Goal: Transaction & Acquisition: Purchase product/service

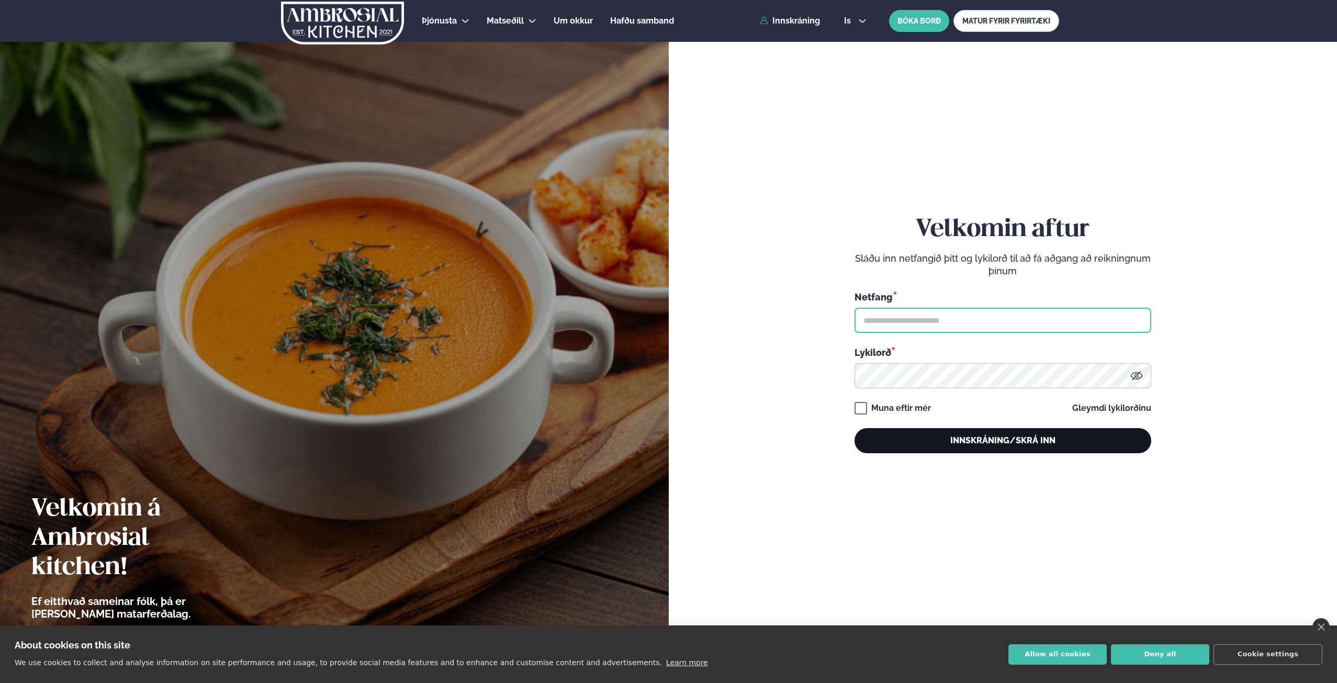
type input "**********"
click at [958, 441] on button "Innskráning/Skrá inn" at bounding box center [1002, 440] width 297 height 25
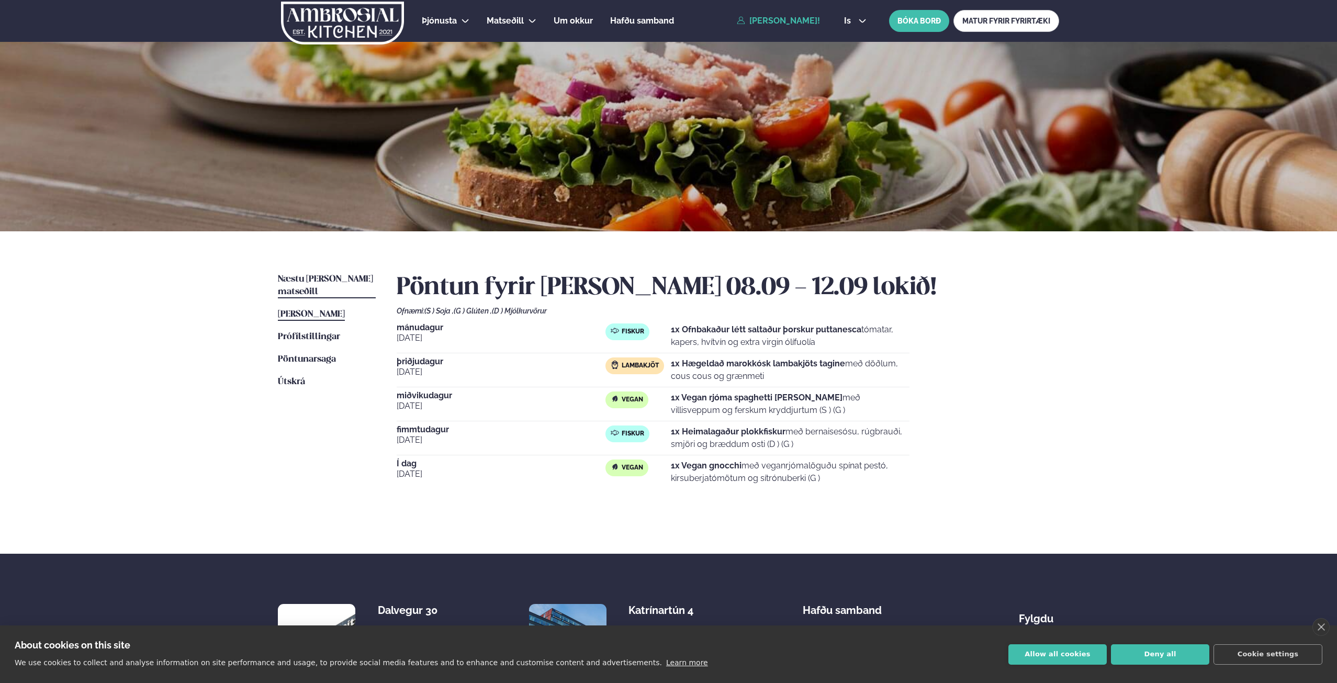
click at [314, 276] on span "Næstu [PERSON_NAME] matseðill" at bounding box center [325, 285] width 95 height 21
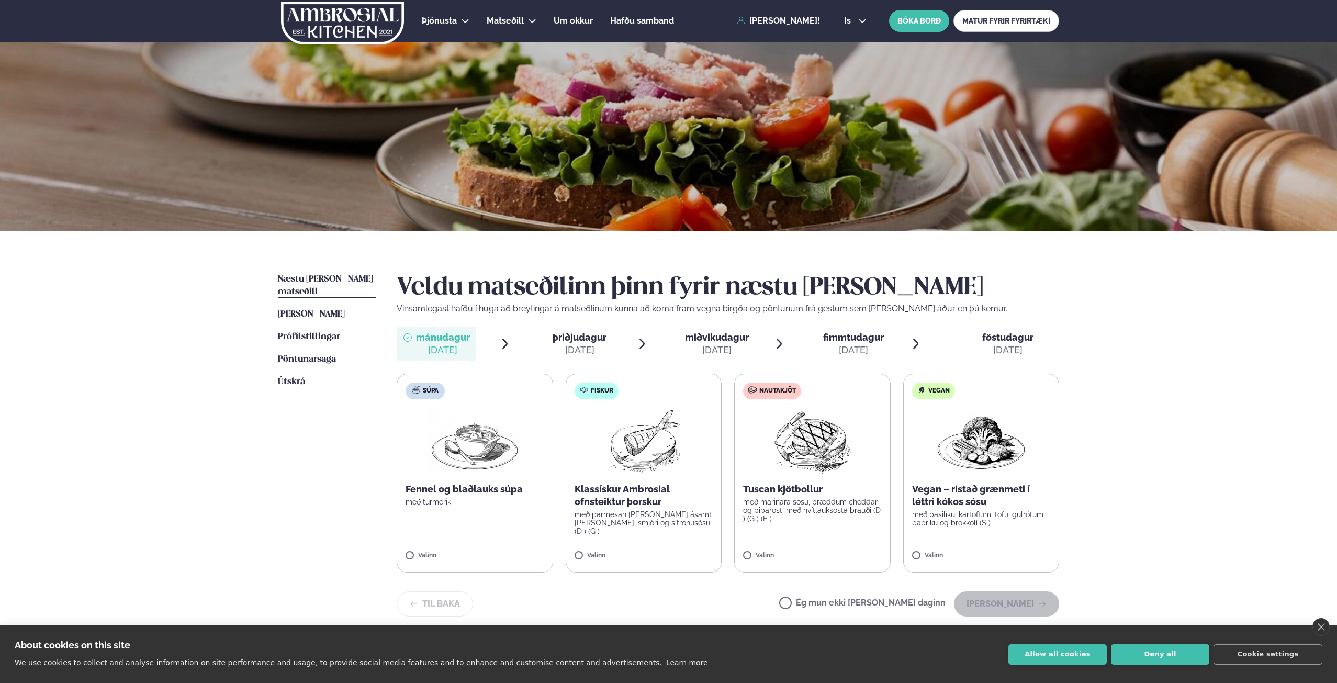
click at [621, 466] on img at bounding box center [643, 440] width 93 height 67
click at [989, 597] on button "[PERSON_NAME]" at bounding box center [1006, 607] width 105 height 25
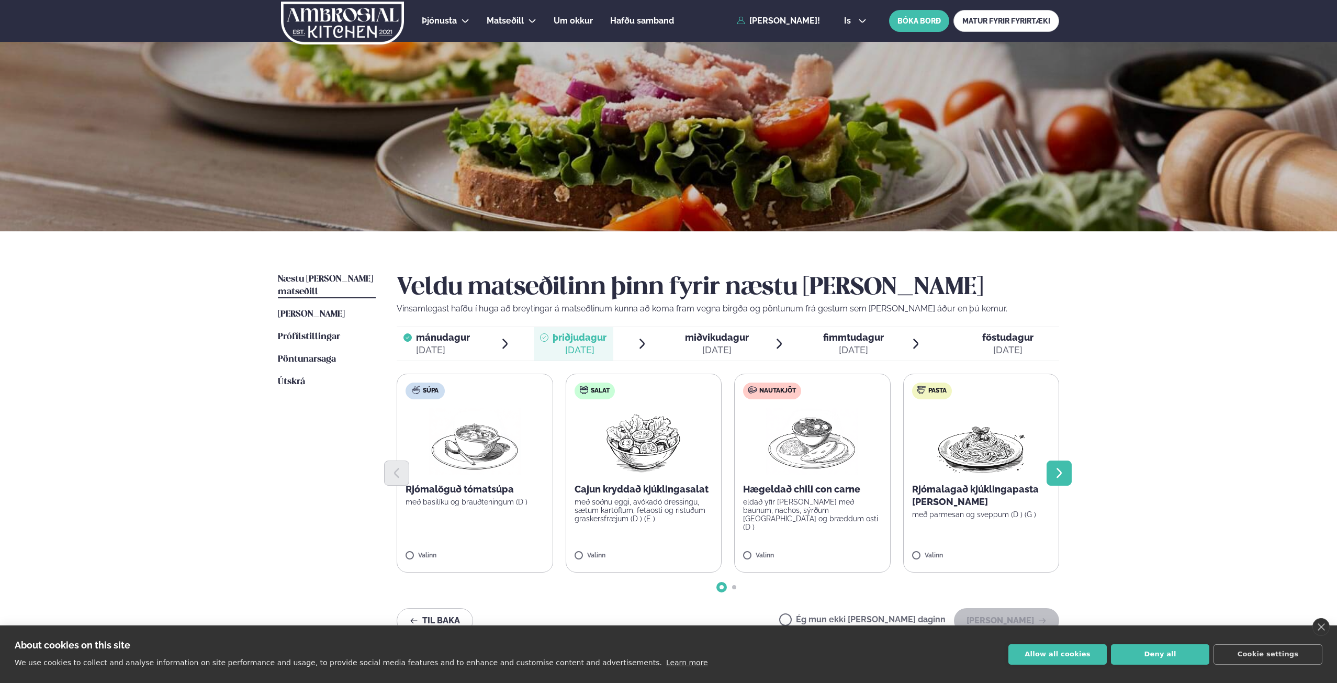
click at [1055, 469] on icon "Next slide" at bounding box center [1058, 473] width 13 height 13
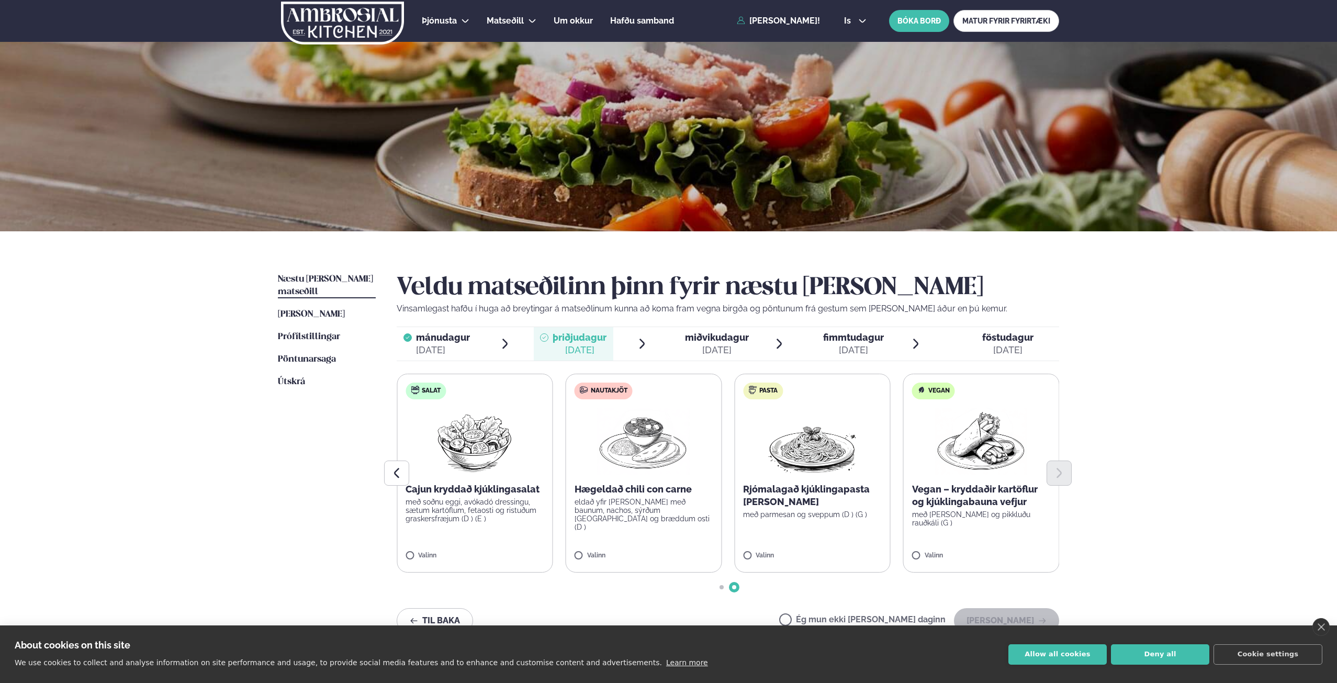
click at [940, 493] on p "Vegan – kryddaðir kartöflur og kjúklingabauna vefjur" at bounding box center [981, 495] width 139 height 25
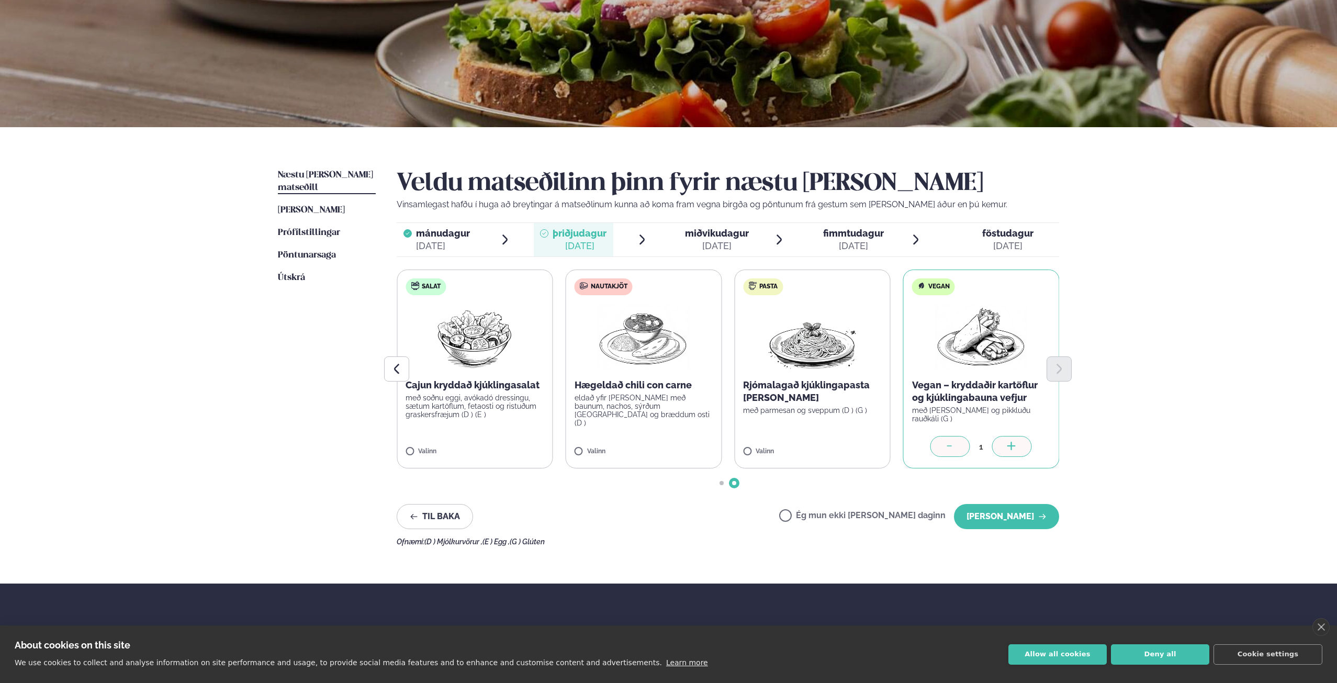
scroll to position [105, 0]
click at [991, 511] on button "[PERSON_NAME]" at bounding box center [1006, 515] width 105 height 25
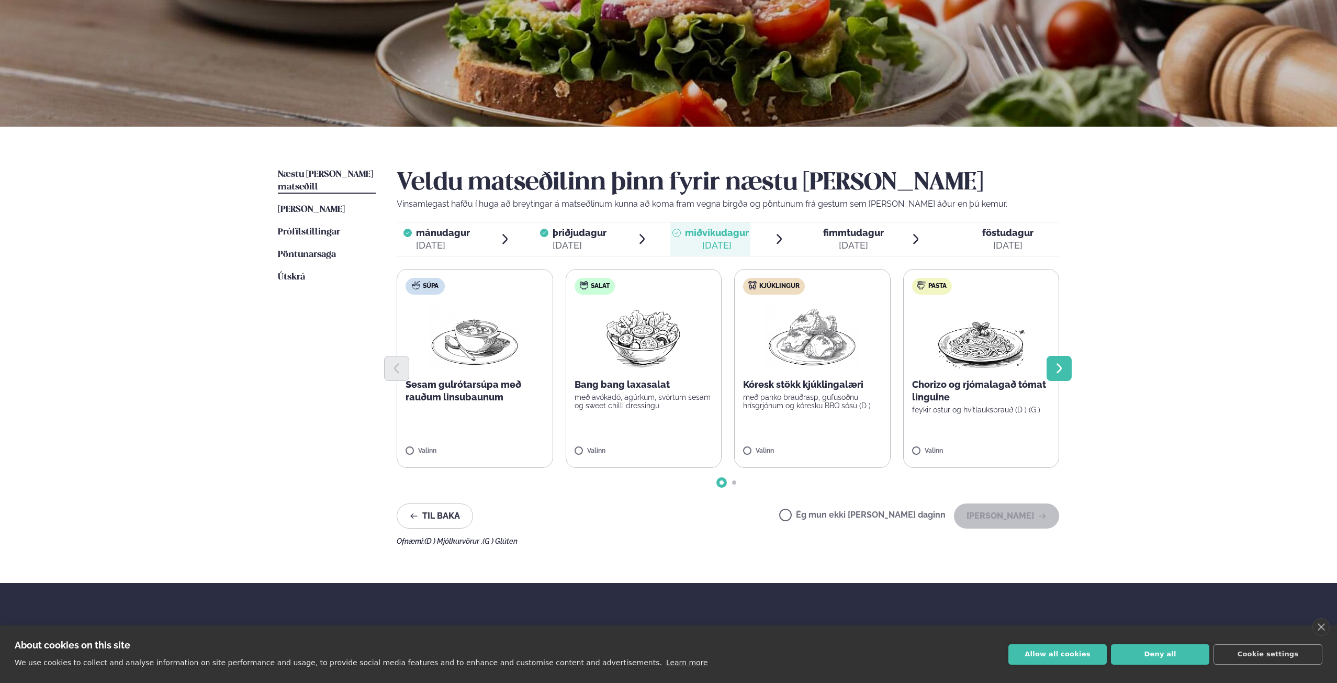
click at [1055, 370] on icon "Next slide" at bounding box center [1058, 368] width 13 height 13
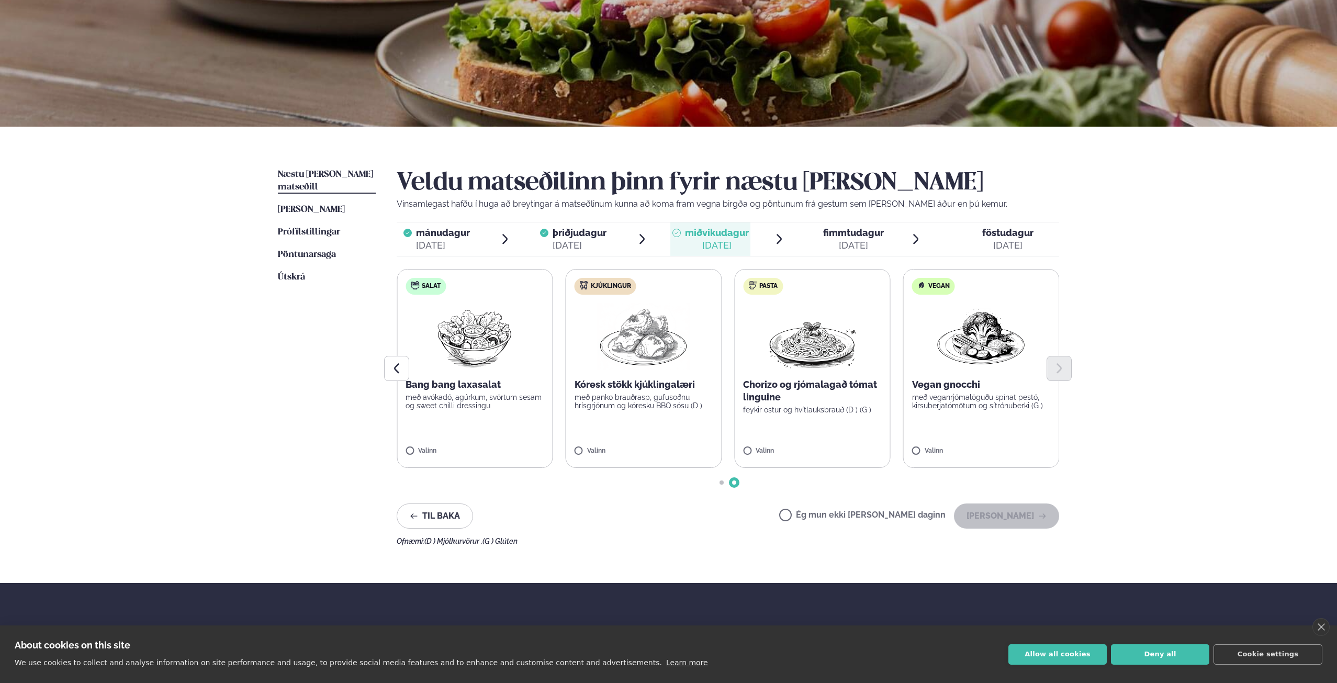
click at [621, 376] on div at bounding box center [728, 368] width 662 height 25
click at [652, 399] on p "með panko brauðrasp, gufusoðnu hrísgrjónum og kóresku BBQ sósu (D )" at bounding box center [643, 401] width 139 height 17
click at [978, 505] on button "[PERSON_NAME]" at bounding box center [1006, 515] width 105 height 25
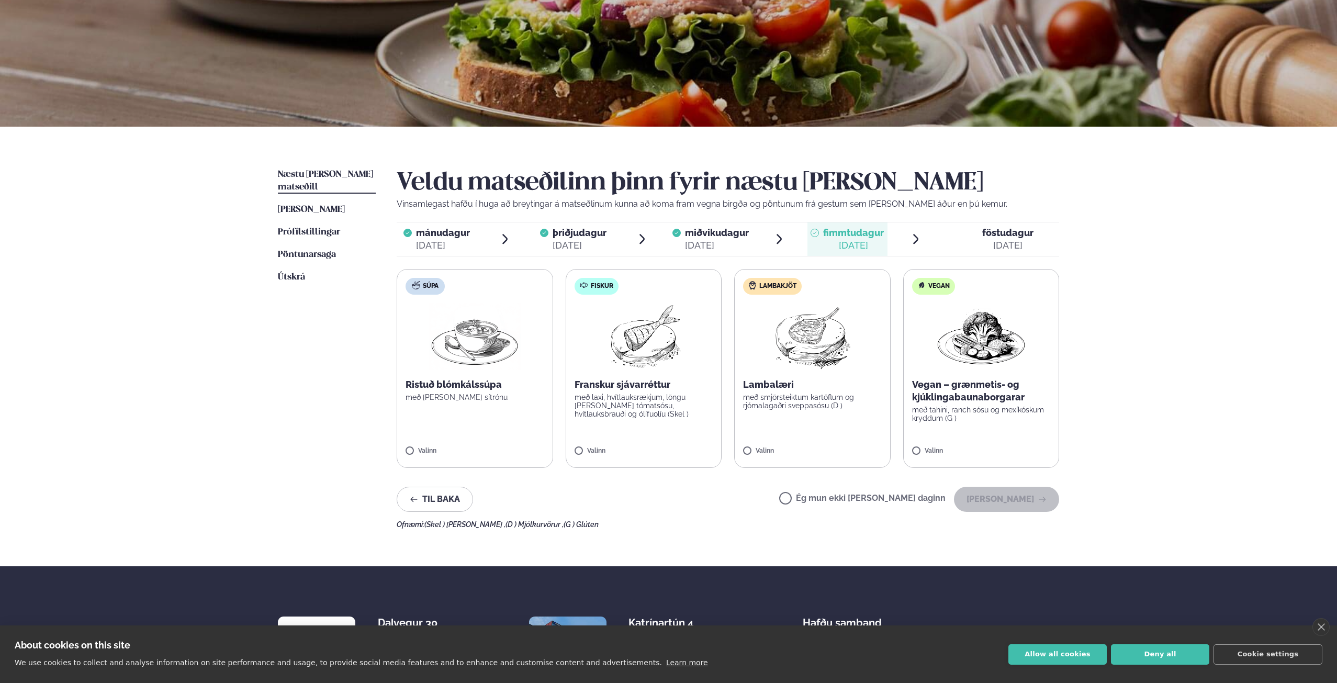
click at [620, 401] on p "með laxi, hvítlauksrækjum, löngu [PERSON_NAME] tómatsósu, hvítlauksbrauði og ól…" at bounding box center [643, 405] width 139 height 25
click at [998, 490] on button "[PERSON_NAME]" at bounding box center [1006, 498] width 105 height 25
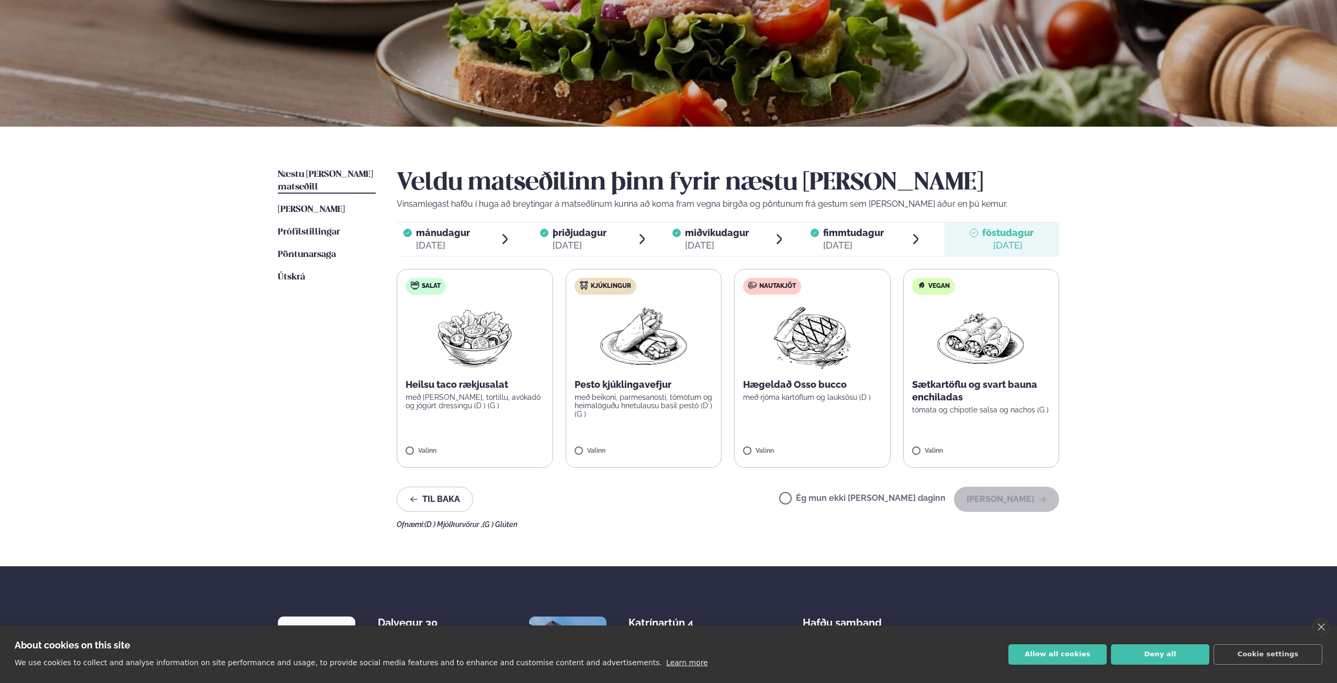
click at [879, 450] on div "Valinn" at bounding box center [812, 451] width 139 height 9
click at [993, 492] on button "[PERSON_NAME]" at bounding box center [1006, 498] width 105 height 25
